Goal: Check status: Check status

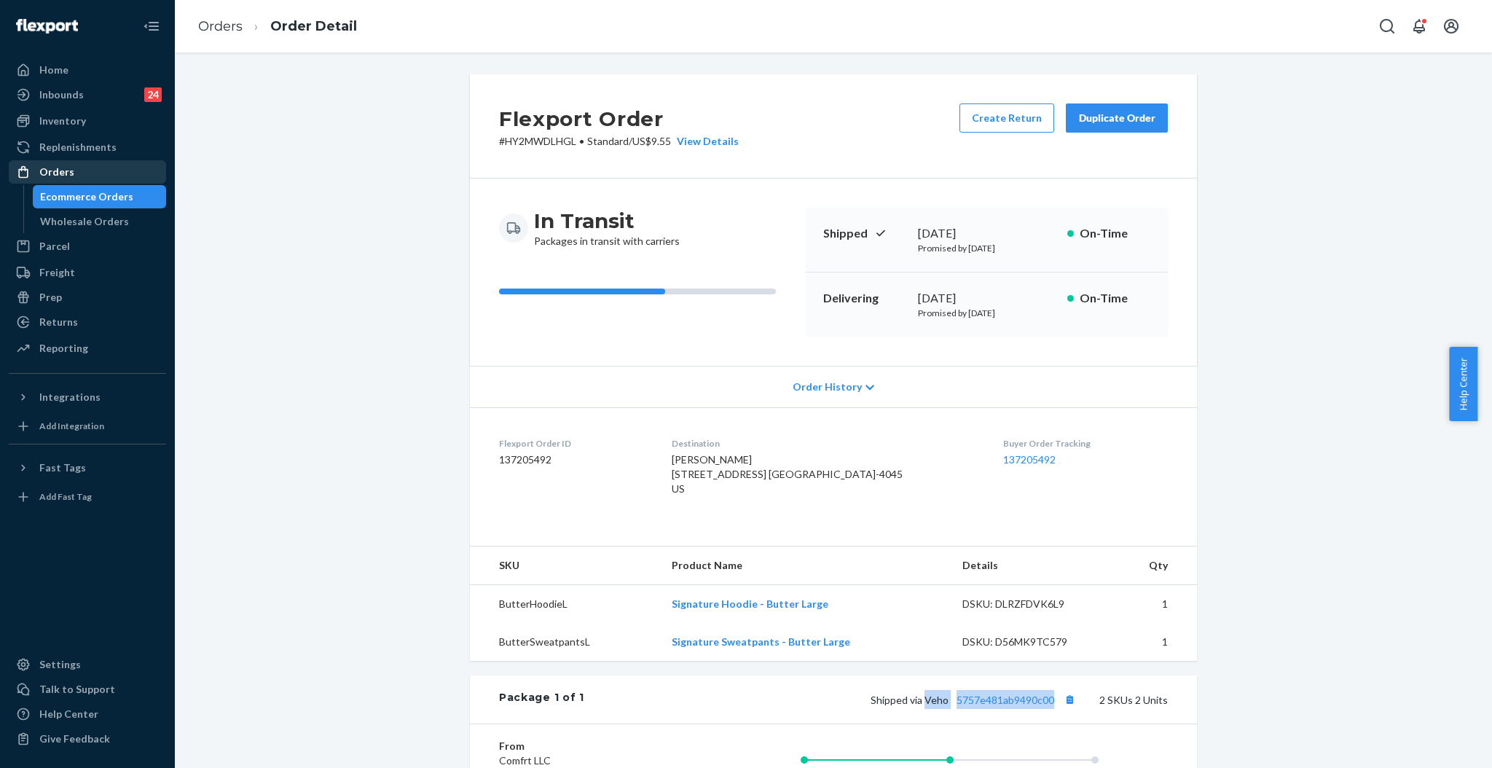
drag, startPoint x: 0, startPoint y: 0, endPoint x: 22, endPoint y: 178, distance: 179.1
click at [22, 178] on icon at bounding box center [23, 172] width 15 height 15
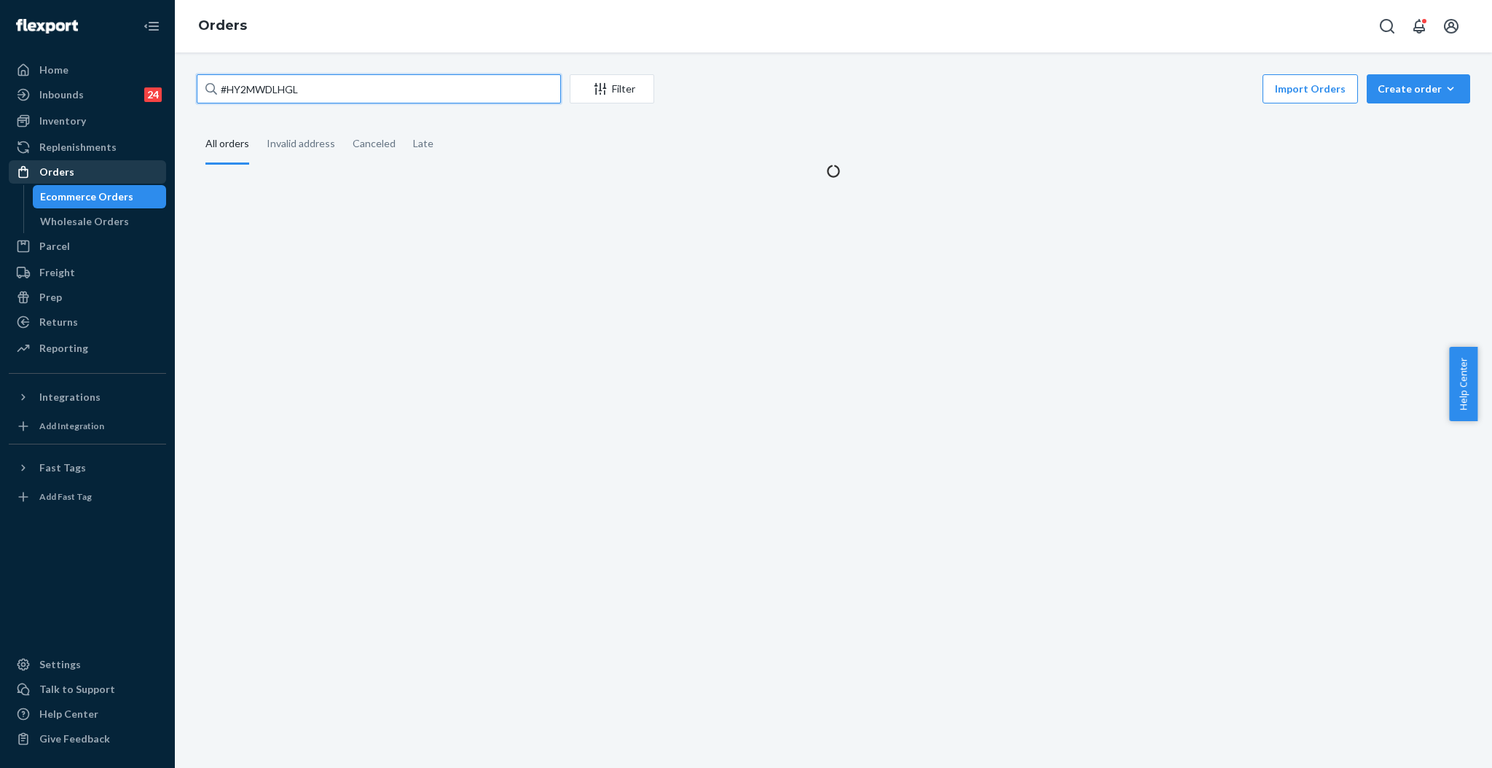
click at [560, 99] on input "#HY2MWDLHGL" at bounding box center [379, 88] width 364 height 29
click at [541, 92] on input "#HY2MWDLHGL" at bounding box center [379, 88] width 364 height 29
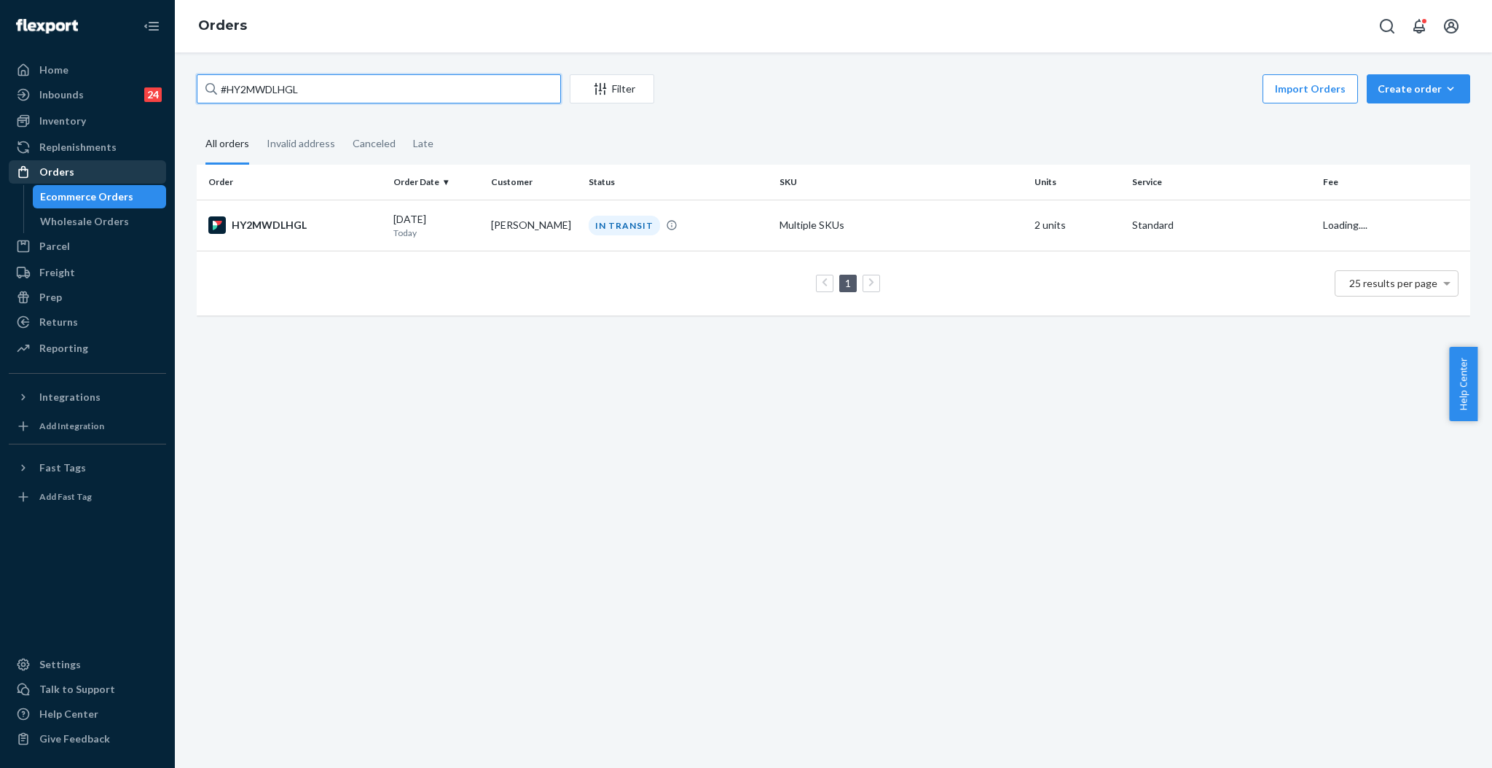
click at [541, 92] on input "#HY2MWDLHGL" at bounding box center [379, 88] width 364 height 29
paste input "255058739"
type input "#255058739"
click at [501, 213] on td "[PERSON_NAME]" at bounding box center [534, 225] width 98 height 51
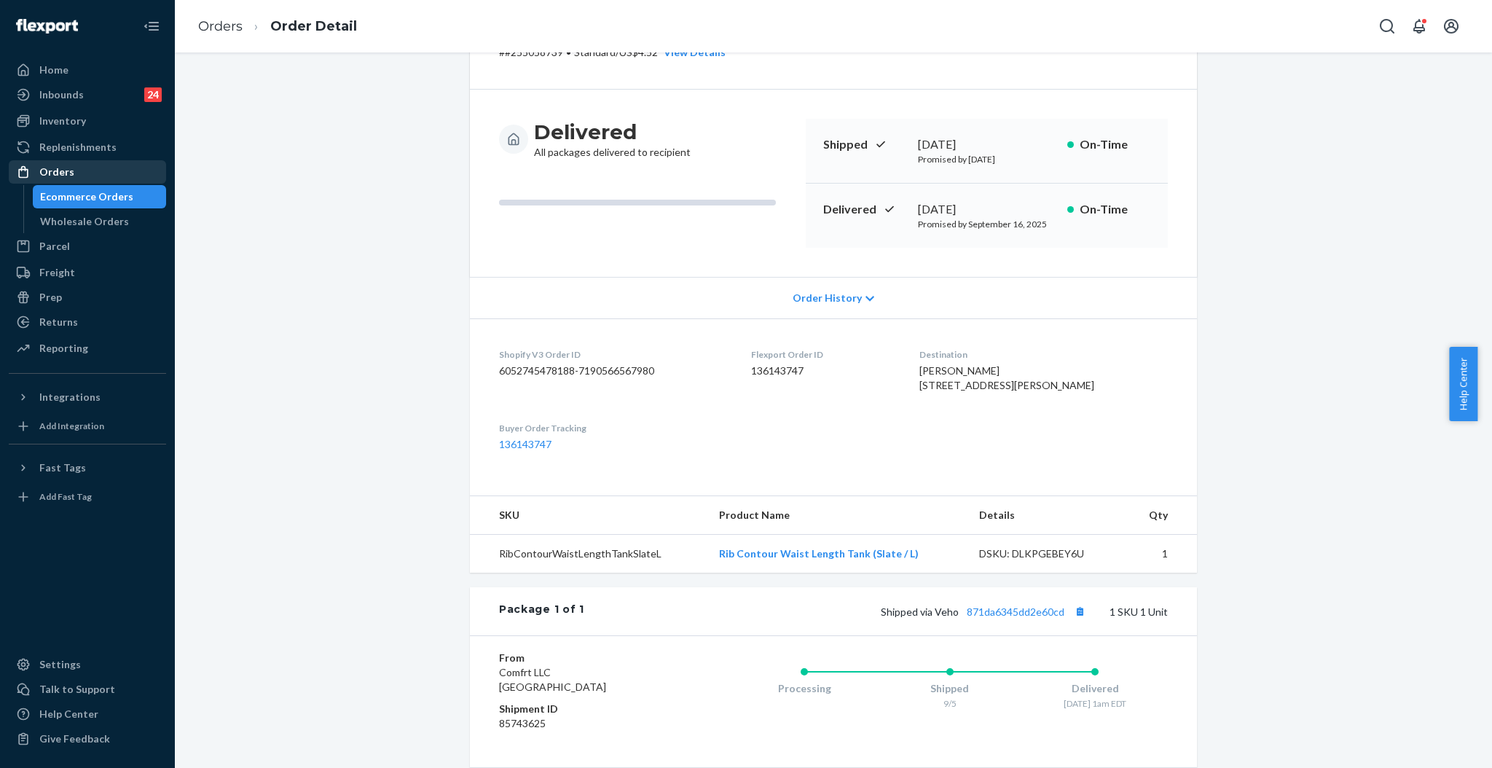
scroll to position [194, 0]
